Goal: Information Seeking & Learning: Learn about a topic

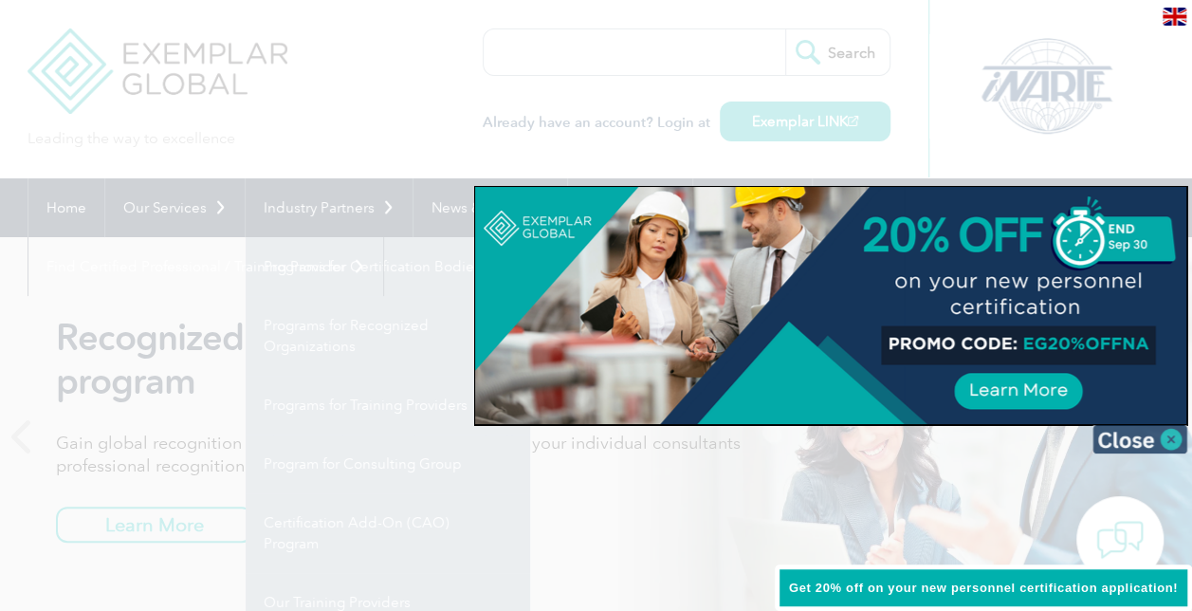
click at [1169, 433] on img at bounding box center [1140, 439] width 95 height 28
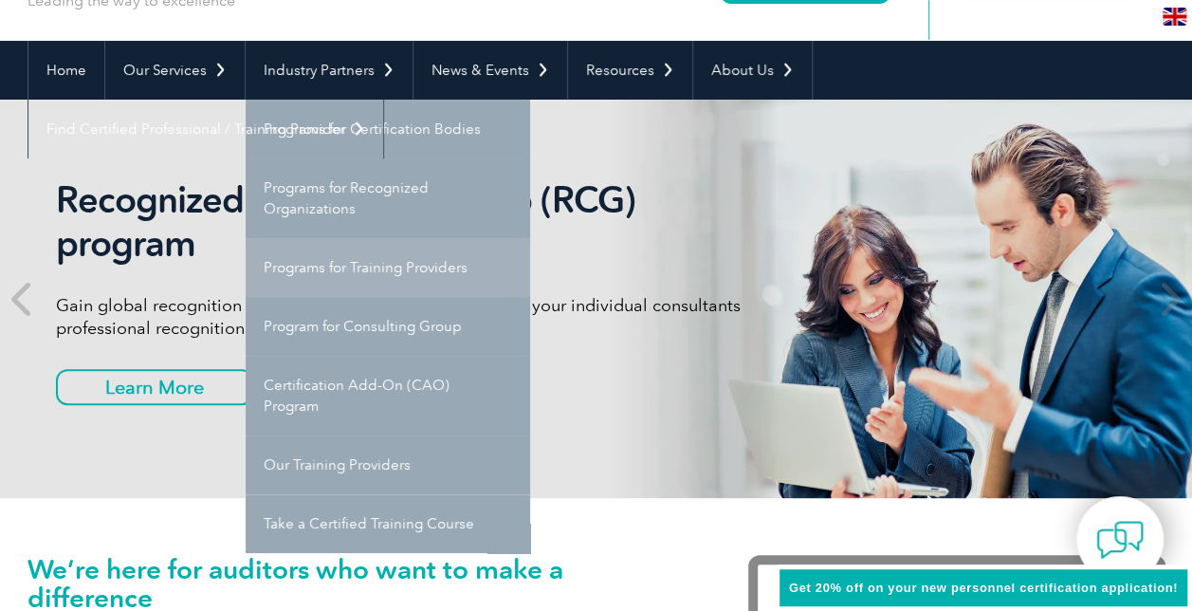
scroll to position [139, 0]
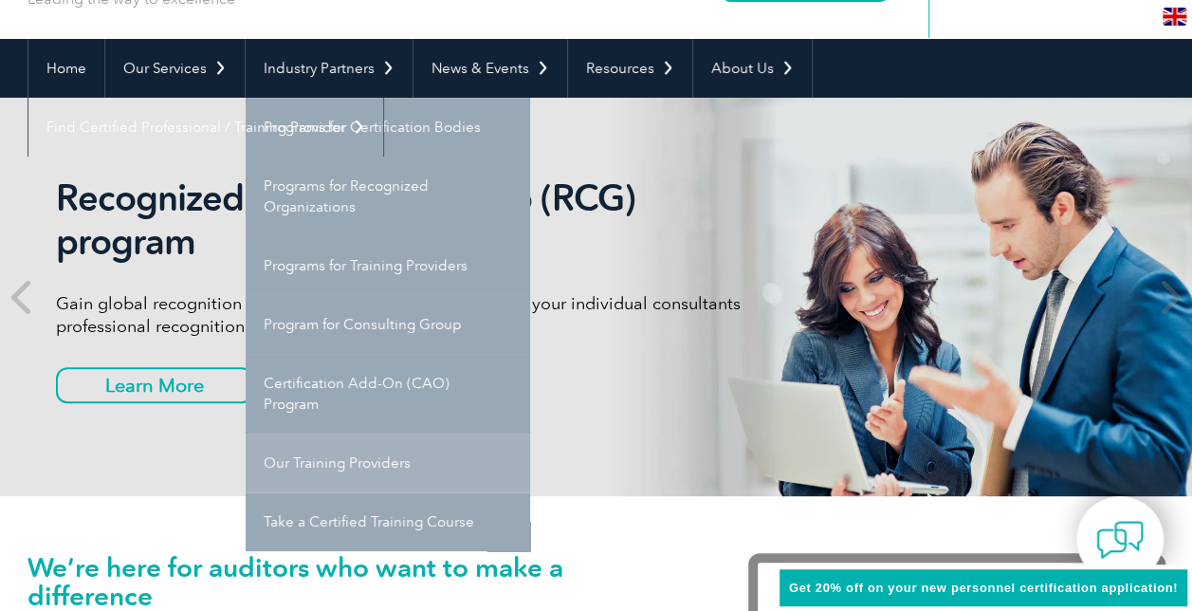
click at [288, 467] on link "Our Training Providers" at bounding box center [388, 462] width 285 height 59
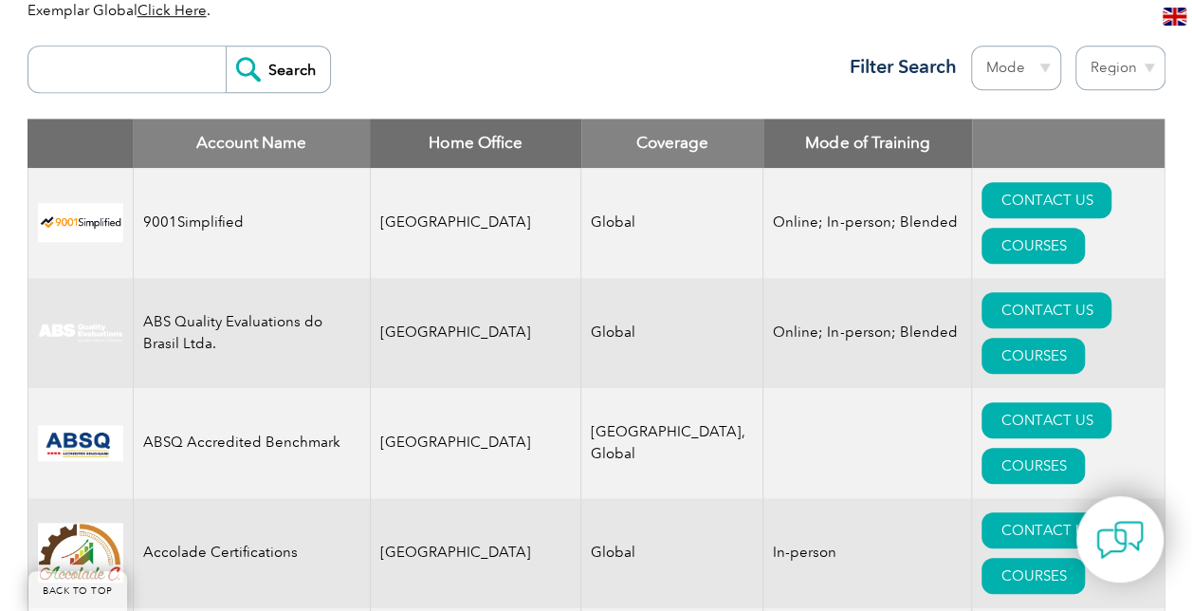
scroll to position [719, 0]
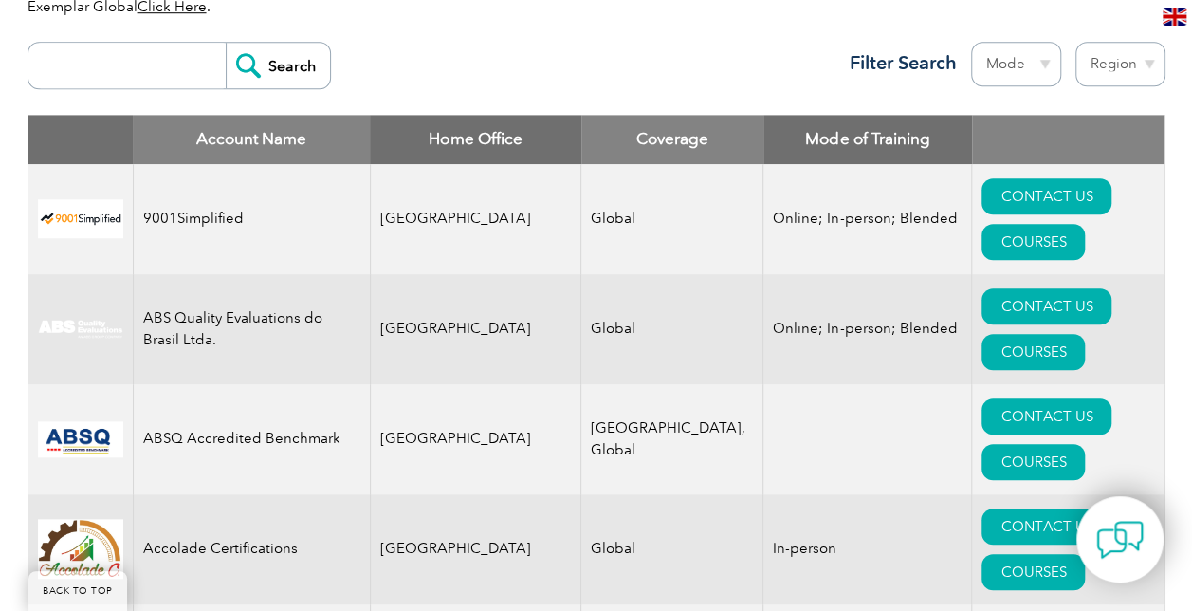
click at [114, 73] on input "search" at bounding box center [132, 66] width 188 height 46
type input "bench"
click at [277, 55] on input "Search" at bounding box center [278, 66] width 104 height 46
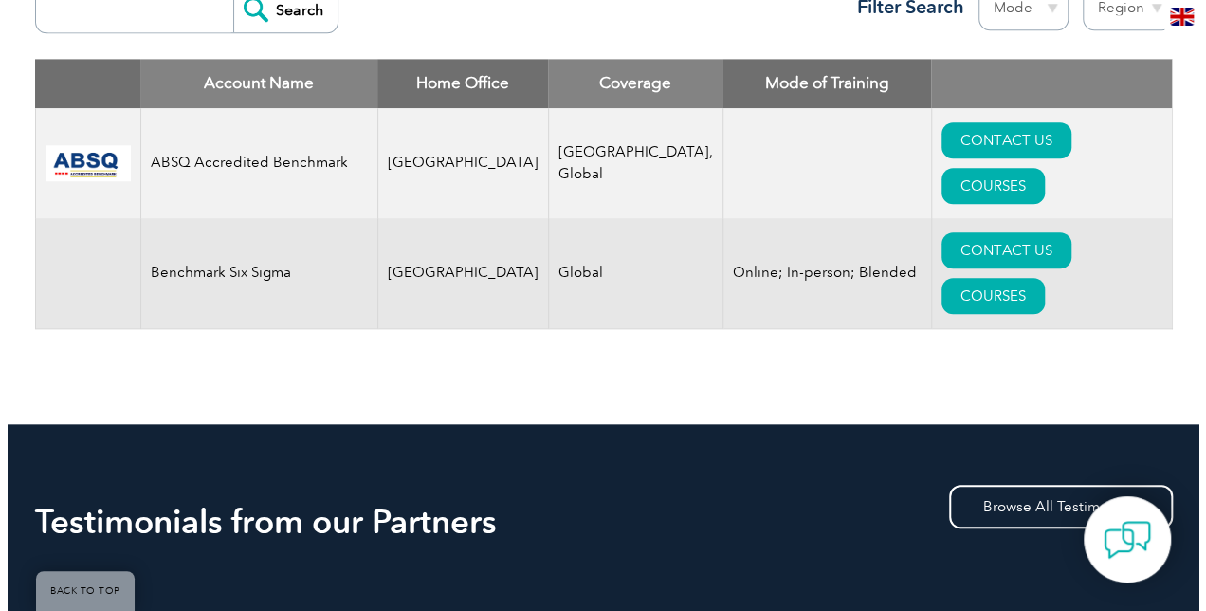
scroll to position [776, 0]
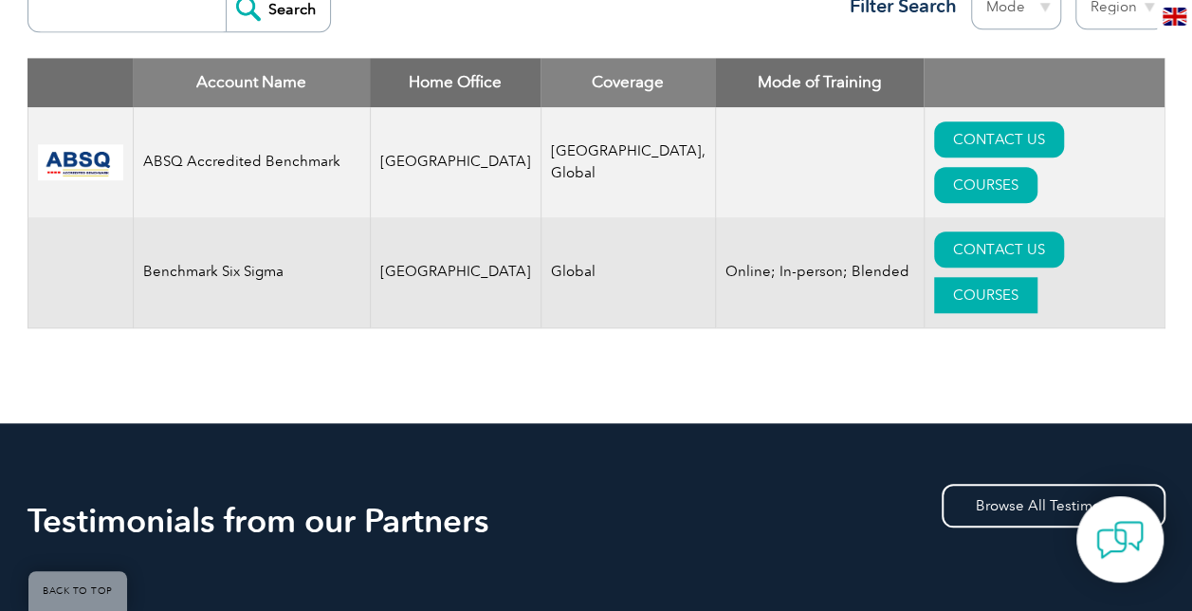
click at [1038, 277] on link "COURSES" at bounding box center [985, 295] width 103 height 36
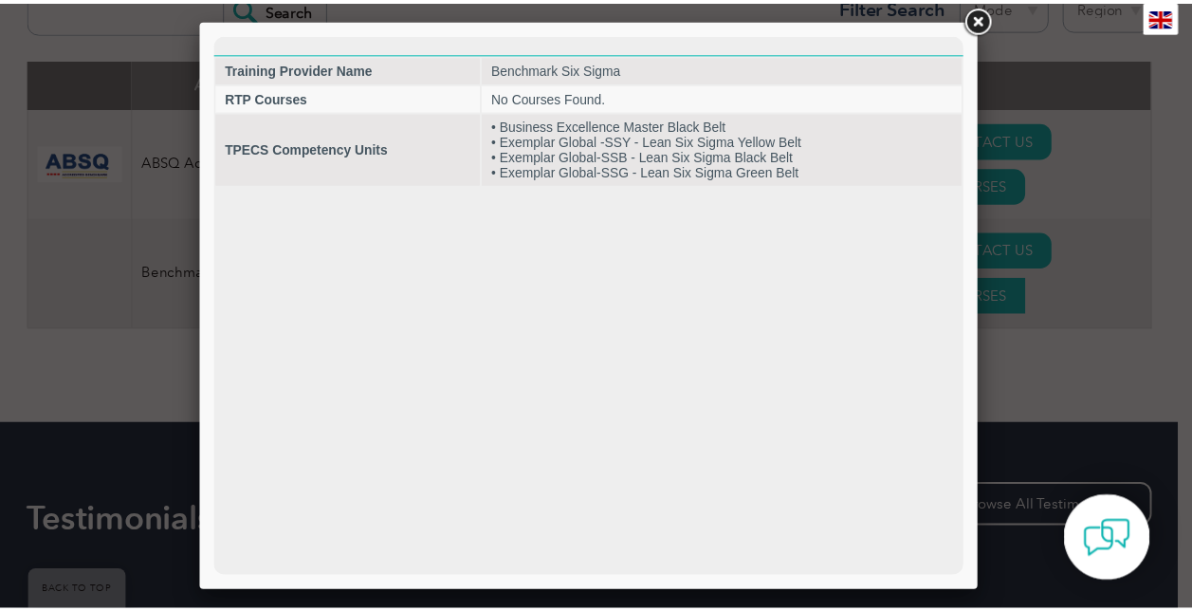
scroll to position [0, 0]
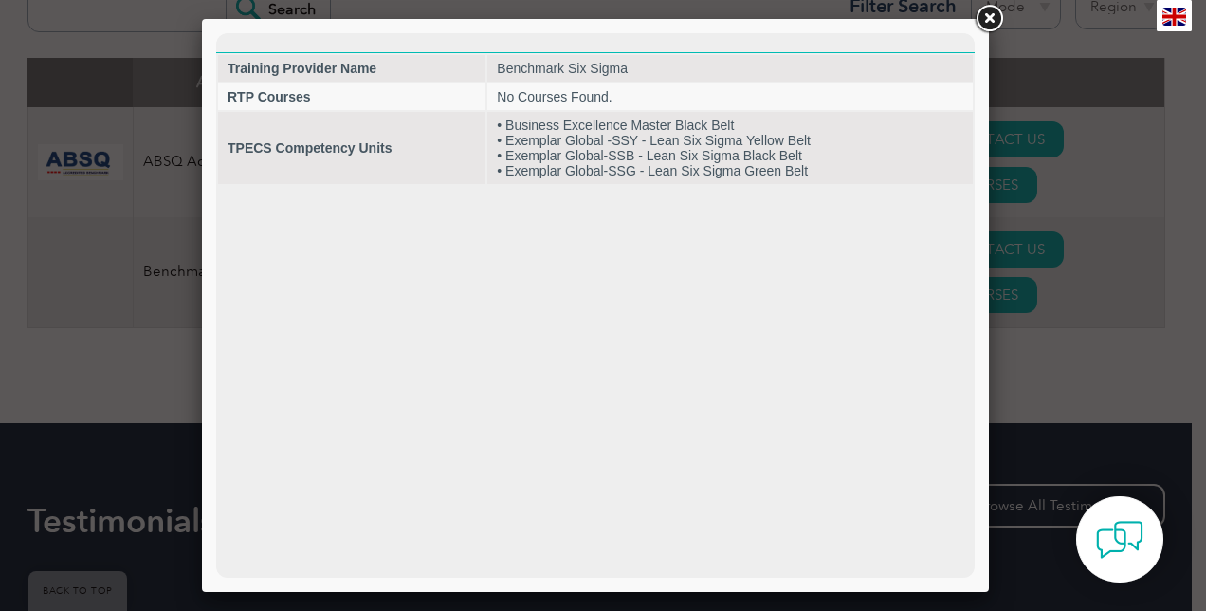
click at [988, 19] on link at bounding box center [989, 19] width 34 height 34
